Goal: Task Accomplishment & Management: Manage account settings

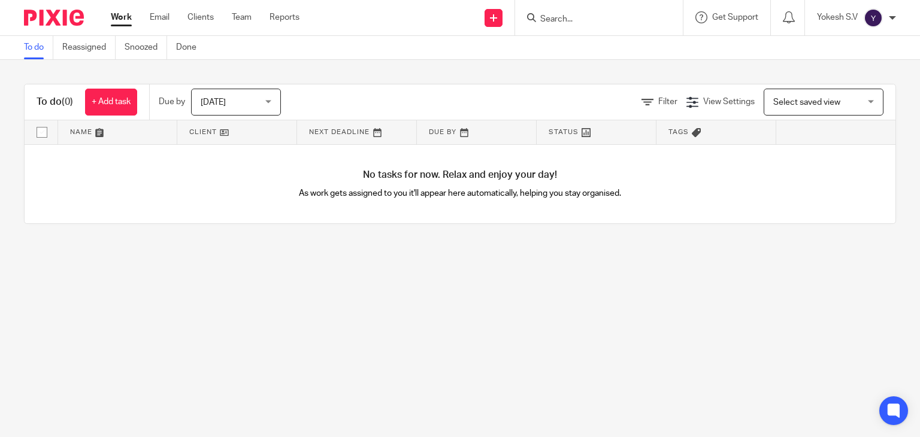
click at [549, 13] on form at bounding box center [603, 17] width 128 height 15
click at [541, 22] on input "Search" at bounding box center [593, 19] width 108 height 11
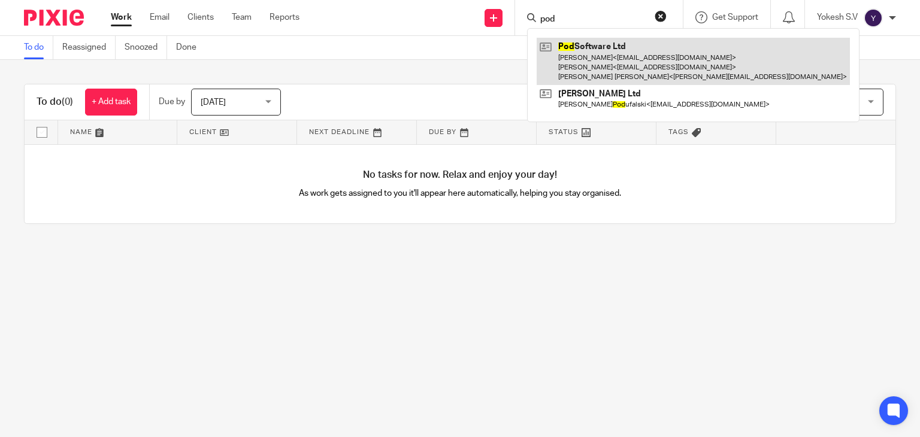
type input "pod"
click at [606, 57] on link at bounding box center [693, 61] width 313 height 47
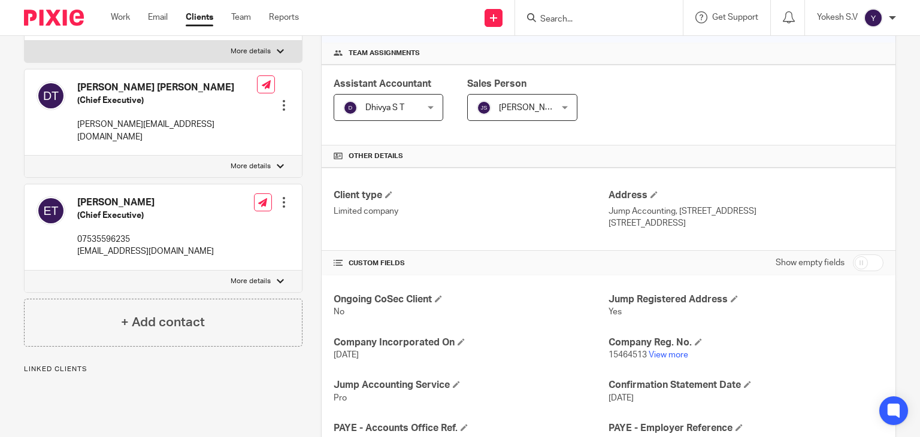
scroll to position [174, 0]
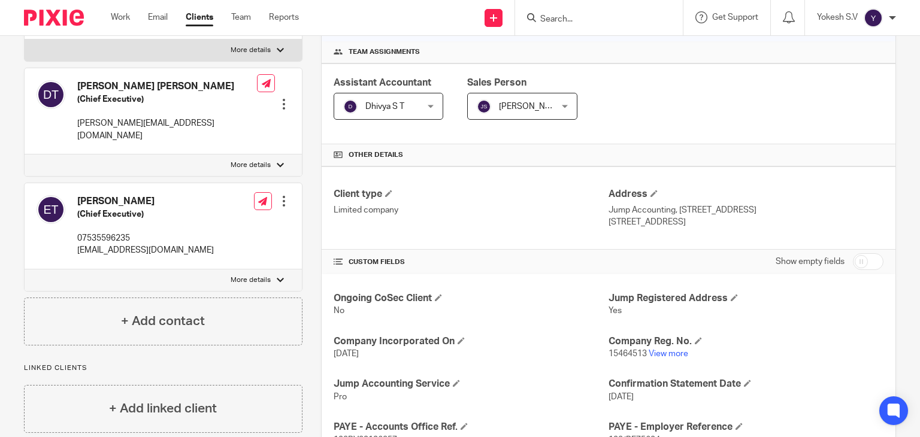
click at [590, 12] on form at bounding box center [603, 17] width 128 height 15
click at [566, 21] on input "Search" at bounding box center [593, 19] width 108 height 11
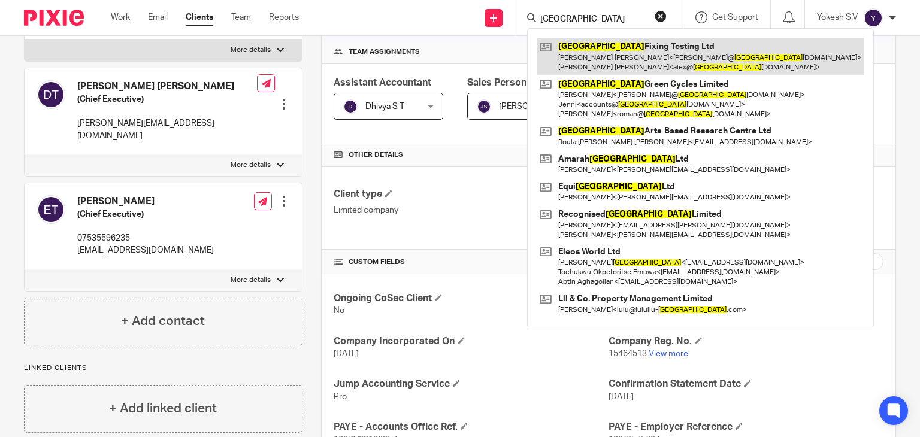
type input "[GEOGRAPHIC_DATA]"
click at [582, 49] on link at bounding box center [701, 56] width 328 height 37
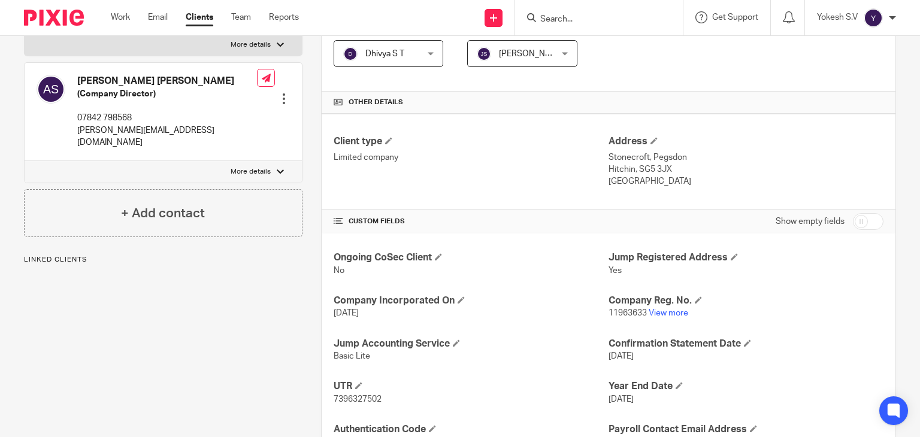
scroll to position [227, 0]
click at [570, 18] on input "Search" at bounding box center [593, 19] width 108 height 11
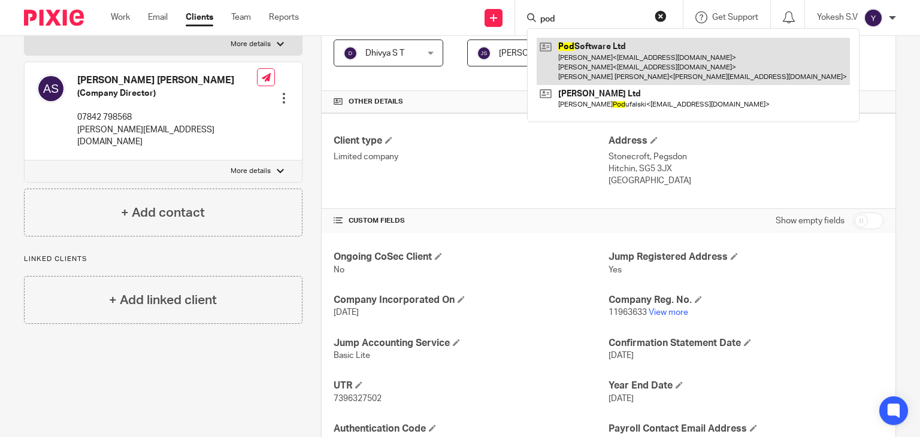
type input "pod"
click at [582, 65] on link at bounding box center [693, 61] width 313 height 47
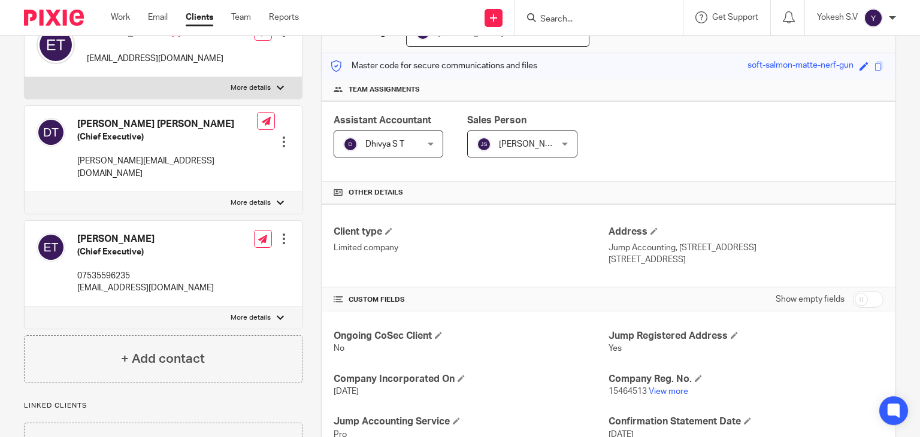
scroll to position [141, 0]
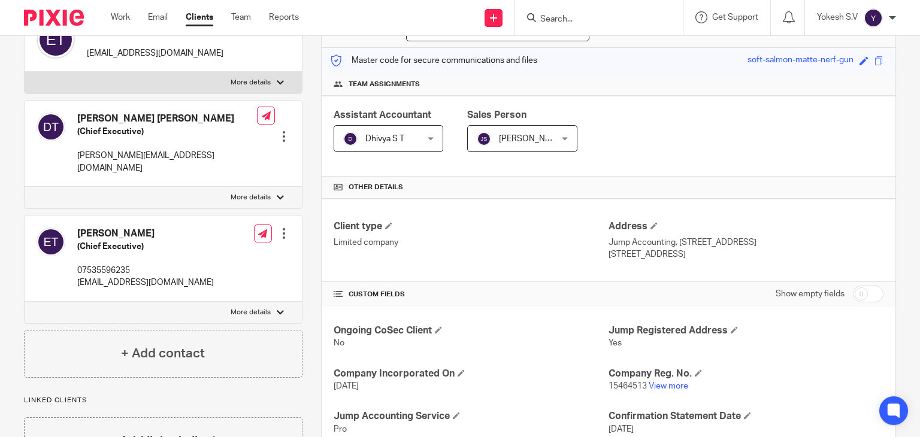
drag, startPoint x: 673, startPoint y: 237, endPoint x: 677, endPoint y: 254, distance: 17.2
click at [677, 254] on div "Address Jump Accounting, 131 Finsbury Pavement London, EC2A 1NT" at bounding box center [746, 240] width 275 height 40
copy div "131 Finsbury Pavement London, EC2A 1NT"
click at [562, 17] on input "Search" at bounding box center [593, 19] width 108 height 11
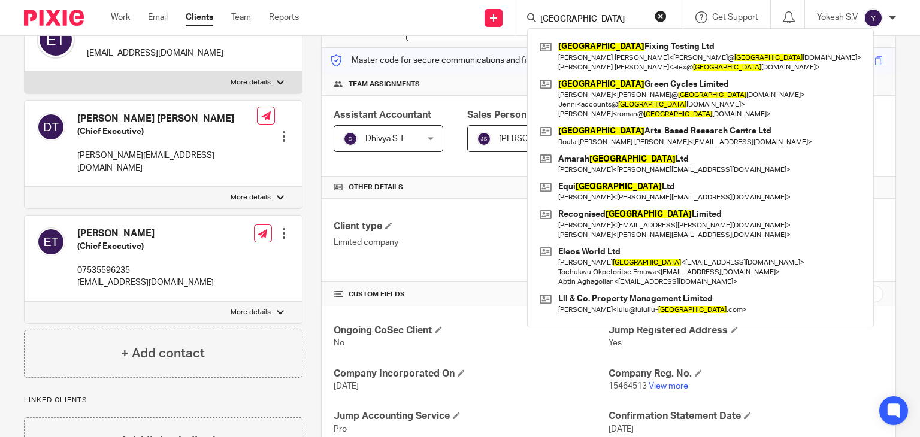
type input "london"
click at [573, 34] on div "London Fixing Testing Ltd Melanie Nanayakkara Scholes < mel@ london fixingtesti…" at bounding box center [700, 178] width 347 height 300
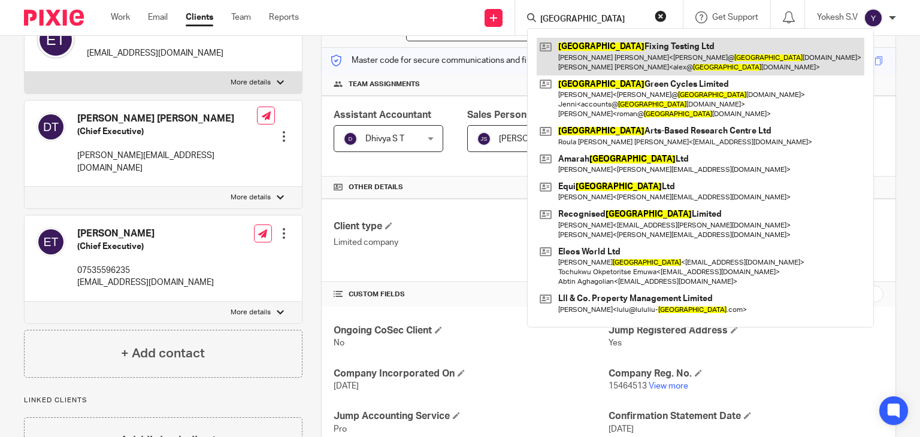
click at [578, 46] on link at bounding box center [701, 56] width 328 height 37
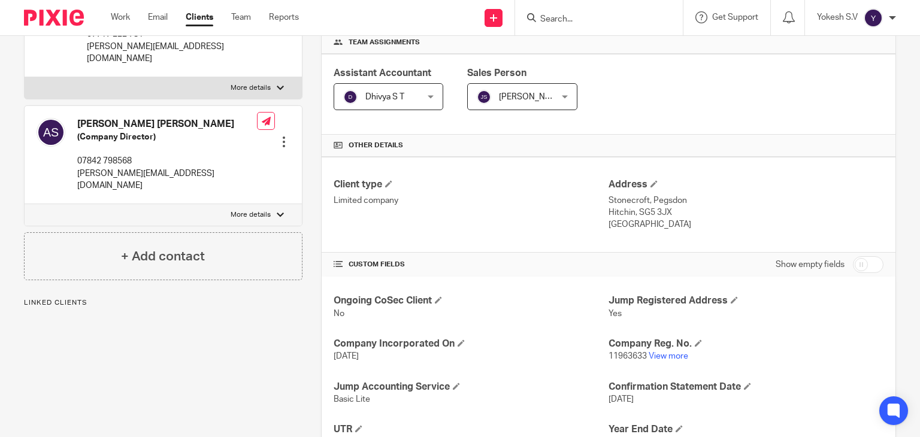
scroll to position [205, 0]
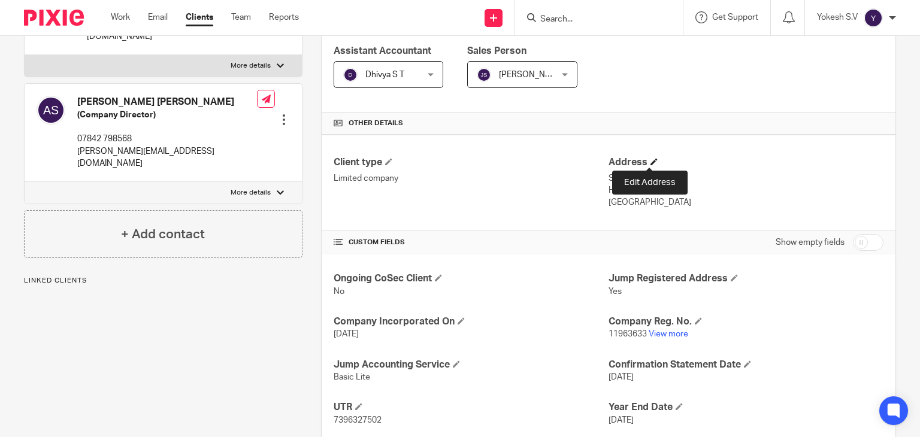
click at [651, 159] on span at bounding box center [654, 161] width 7 height 7
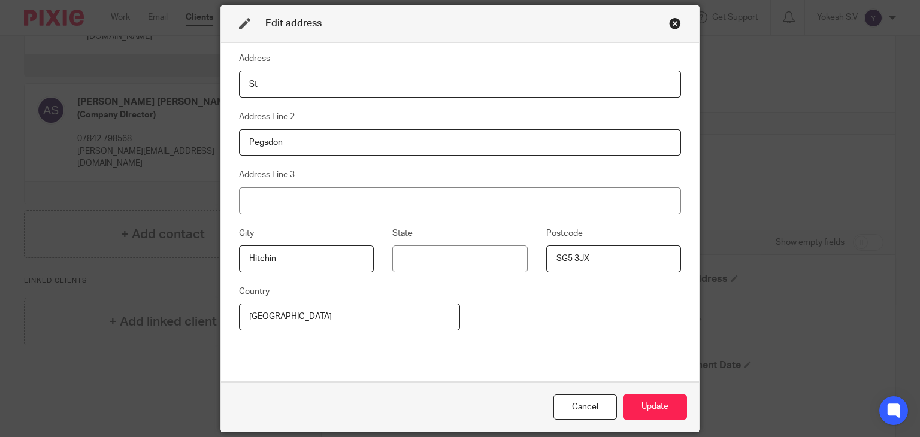
type input "S"
drag, startPoint x: 413, startPoint y: 87, endPoint x: 371, endPoint y: 82, distance: 42.2
click at [371, 82] on input "131 Finsbury Pavement London, EC2A 1NT" at bounding box center [460, 84] width 442 height 27
type input "131 Finsbury Pavement London, EC2A 1NT"
drag, startPoint x: 606, startPoint y: 259, endPoint x: 501, endPoint y: 270, distance: 106.0
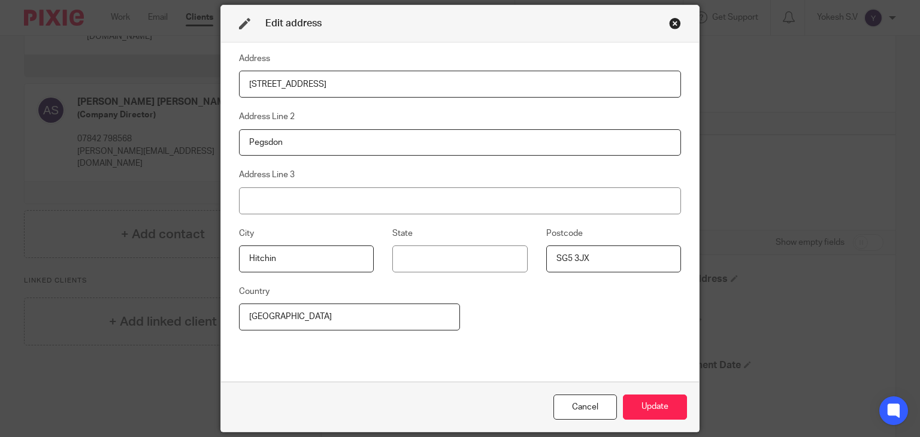
click at [501, 270] on div "City Hitchin State Postcode SG5 3JX" at bounding box center [450, 255] width 461 height 58
paste input "EC2A 1NT"
type input "EC2A 1NT"
drag, startPoint x: 410, startPoint y: 85, endPoint x: 365, endPoint y: 84, distance: 44.9
click at [365, 84] on input "131 Finsbury Pavement London, EC2A 1NT" at bounding box center [460, 84] width 442 height 27
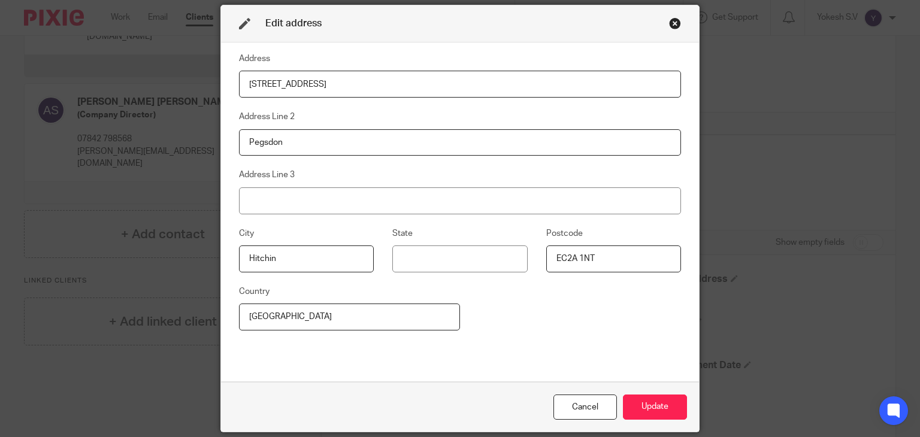
drag, startPoint x: 365, startPoint y: 84, endPoint x: 338, endPoint y: 84, distance: 27.0
click at [338, 84] on input "131 Finsbury Pavement London" at bounding box center [460, 84] width 442 height 27
type input "131 Finsbury Pavement"
drag, startPoint x: 294, startPoint y: 255, endPoint x: 223, endPoint y: 265, distance: 71.4
click at [223, 265] on fieldset "City Hitchin" at bounding box center [296, 249] width 153 height 46
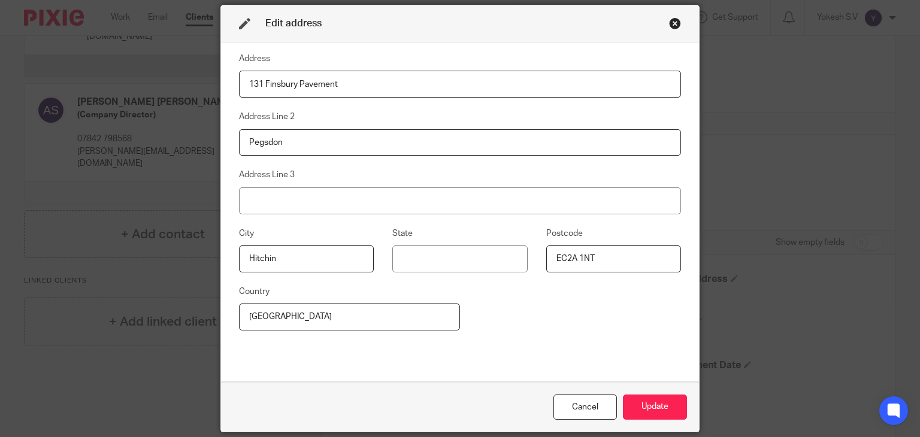
paste input "Londo"
type input "London"
click at [307, 311] on input "England" at bounding box center [349, 317] width 221 height 27
drag, startPoint x: 338, startPoint y: 79, endPoint x: 262, endPoint y: 84, distance: 75.6
click at [262, 84] on input "131 Finsbury Pavement" at bounding box center [460, 84] width 442 height 27
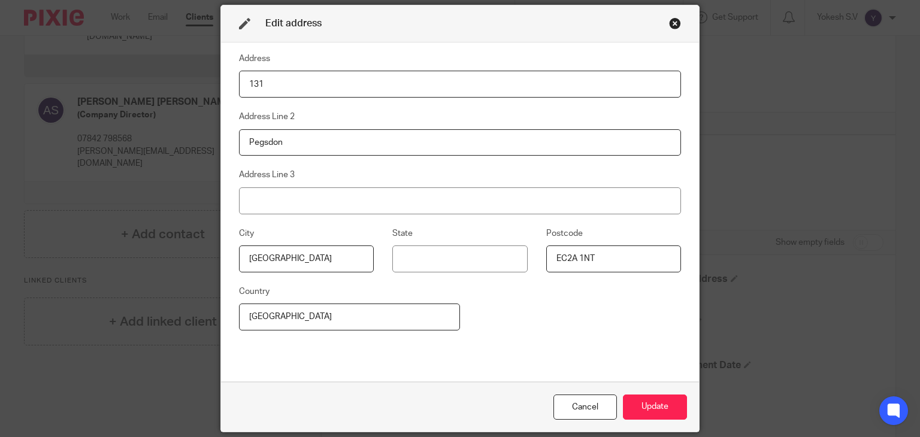
type input "131"
drag, startPoint x: 285, startPoint y: 149, endPoint x: 247, endPoint y: 144, distance: 38.6
click at [247, 144] on input "Pegsdon" at bounding box center [460, 142] width 442 height 27
type input "P"
paste input "Finsbury Pavement"
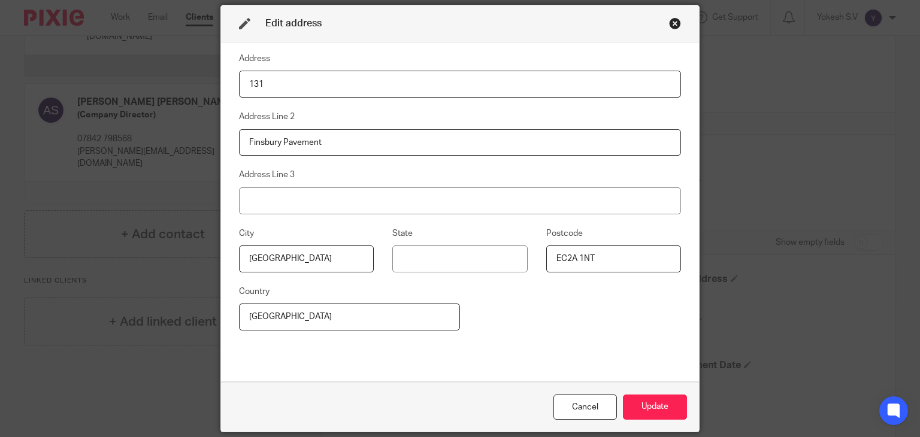
type input "Finsbury Pavement"
click at [315, 253] on input "London" at bounding box center [306, 259] width 135 height 27
drag, startPoint x: 302, startPoint y: 323, endPoint x: 235, endPoint y: 306, distance: 68.7
click at [239, 306] on input "England" at bounding box center [349, 317] width 221 height 27
type input "U"
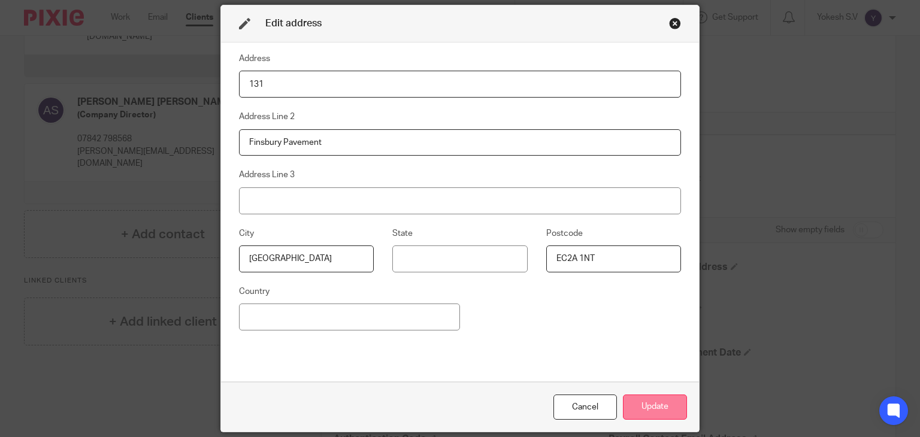
click at [623, 398] on button "Update" at bounding box center [655, 408] width 64 height 26
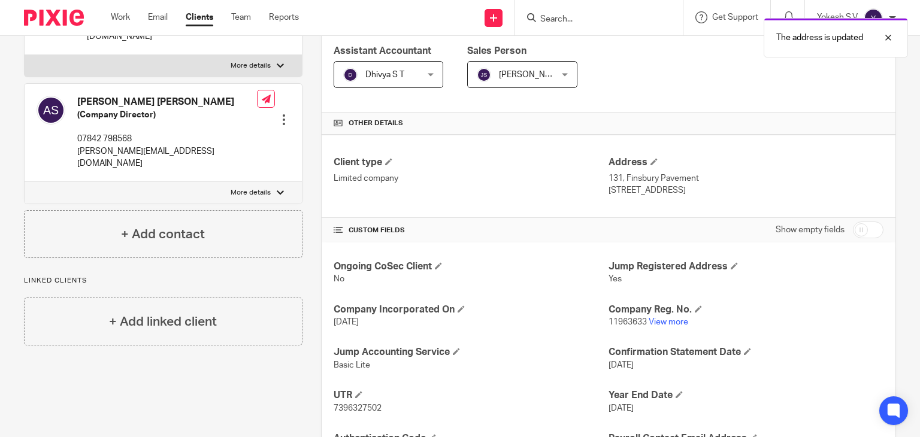
click at [568, 16] on div "The address is updated" at bounding box center [684, 35] width 448 height 46
click at [549, 22] on div "The address is updated" at bounding box center [684, 35] width 448 height 46
click at [553, 10] on form at bounding box center [603, 17] width 128 height 15
click at [545, 18] on input "Search" at bounding box center [593, 19] width 108 height 11
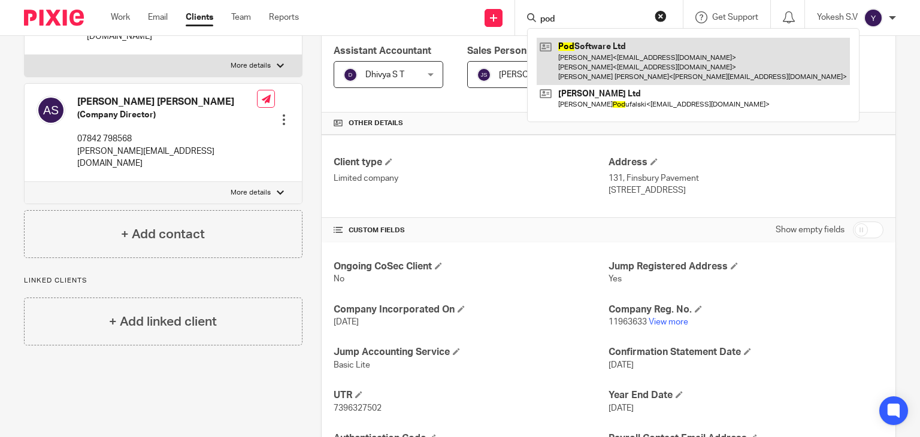
type input "pod"
click at [584, 55] on link at bounding box center [693, 61] width 313 height 47
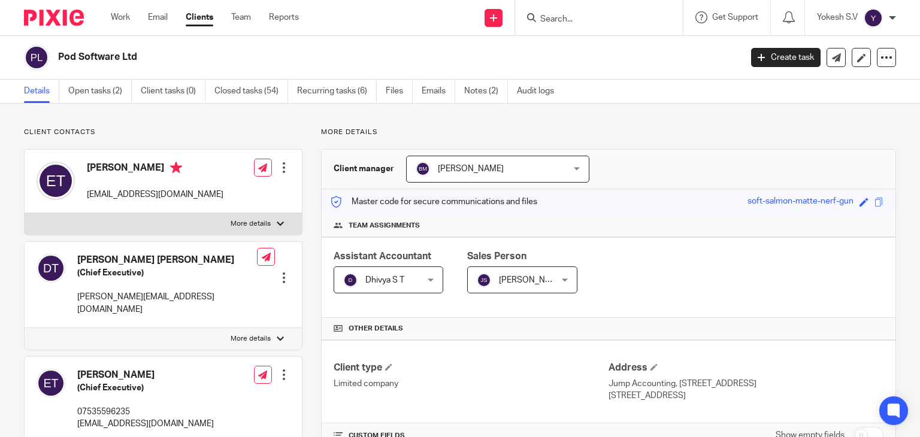
click at [558, 19] on input "Search" at bounding box center [593, 19] width 108 height 11
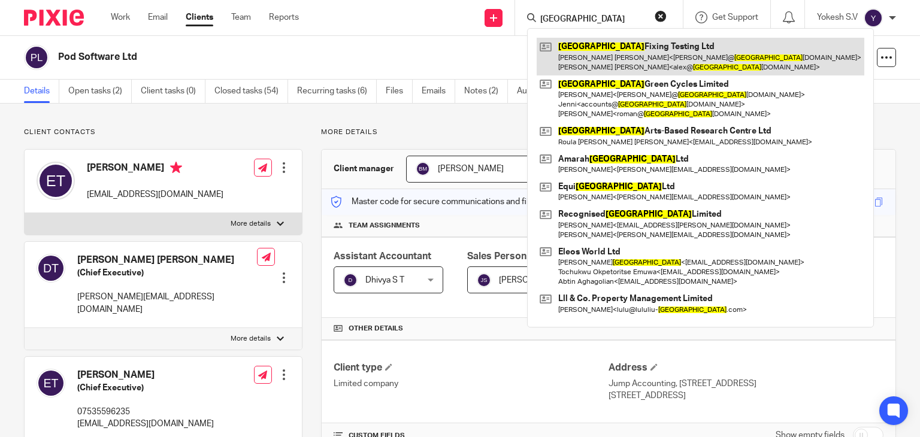
type input "london"
click at [577, 51] on link at bounding box center [701, 56] width 328 height 37
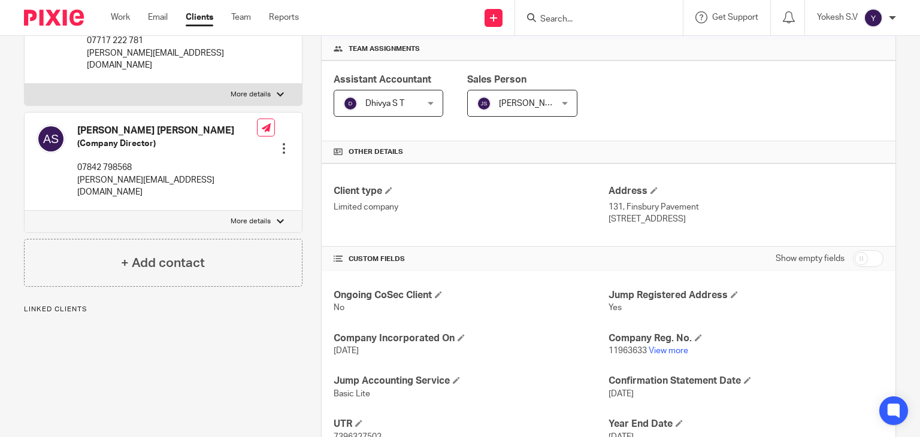
scroll to position [179, 0]
